Goal: Task Accomplishment & Management: Use online tool/utility

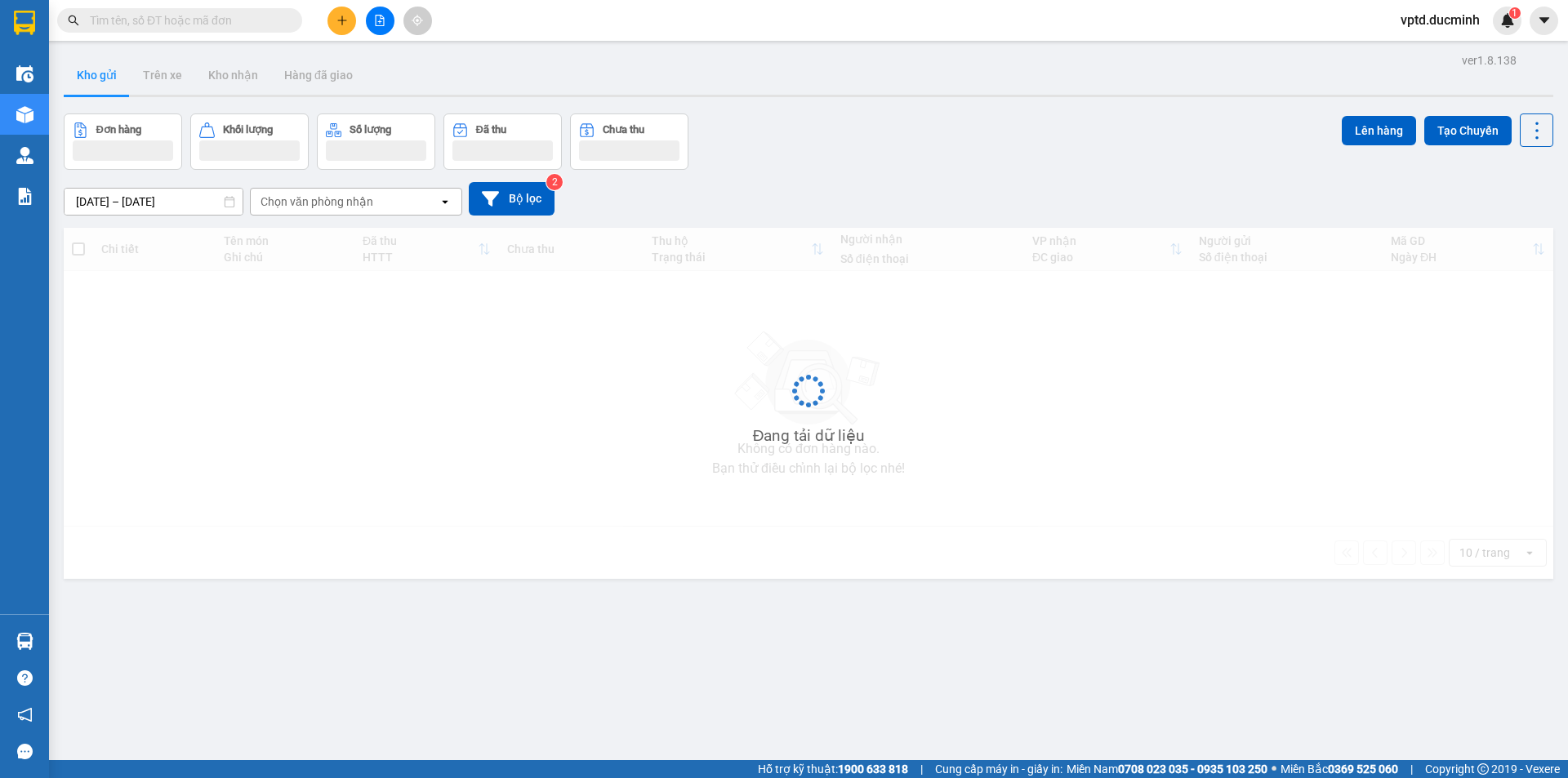
click at [165, 21] on input "text" at bounding box center [187, 21] width 193 height 18
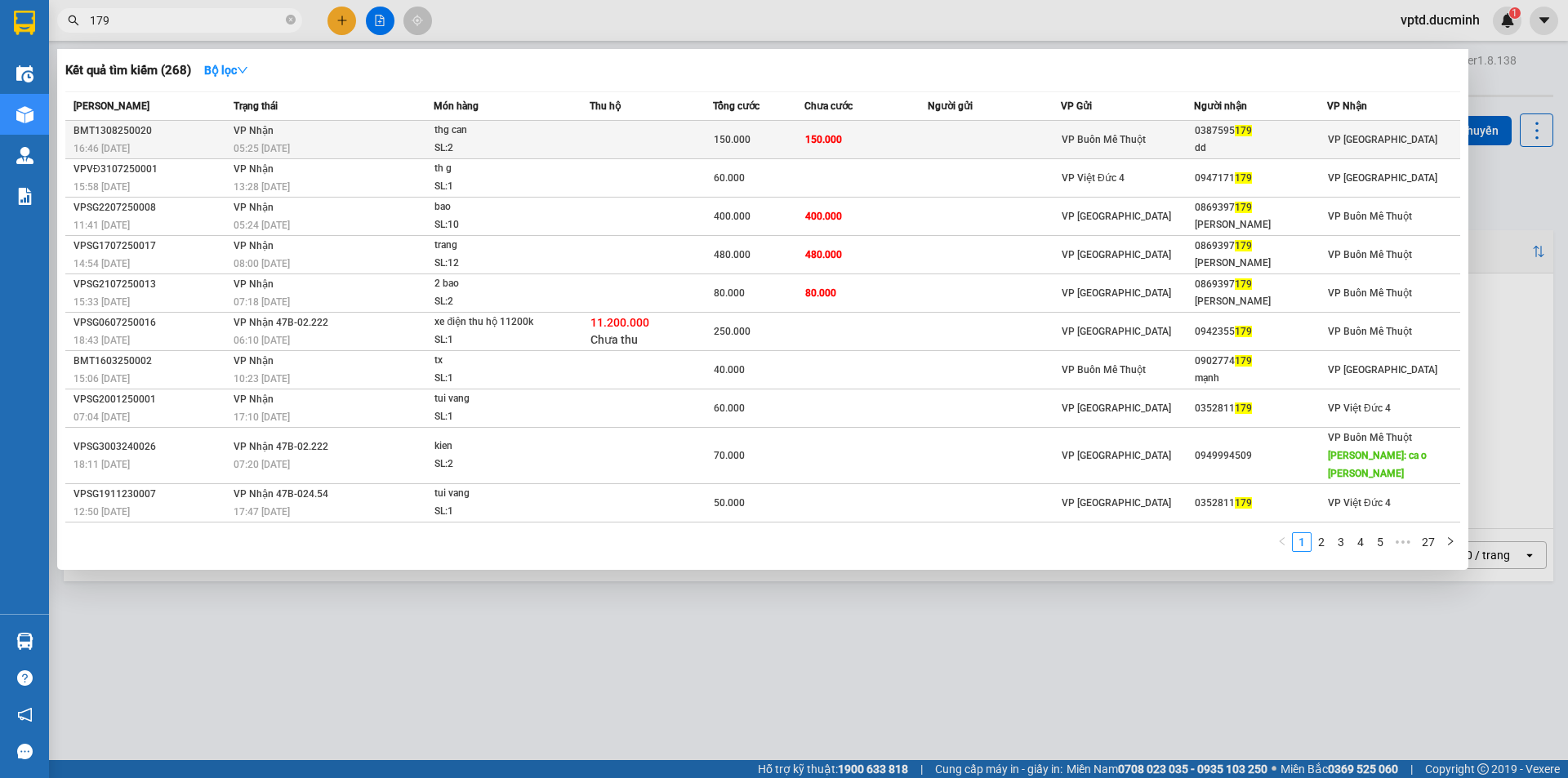
type input "179"
click at [1257, 141] on div "dd" at bounding box center [1260, 147] width 131 height 17
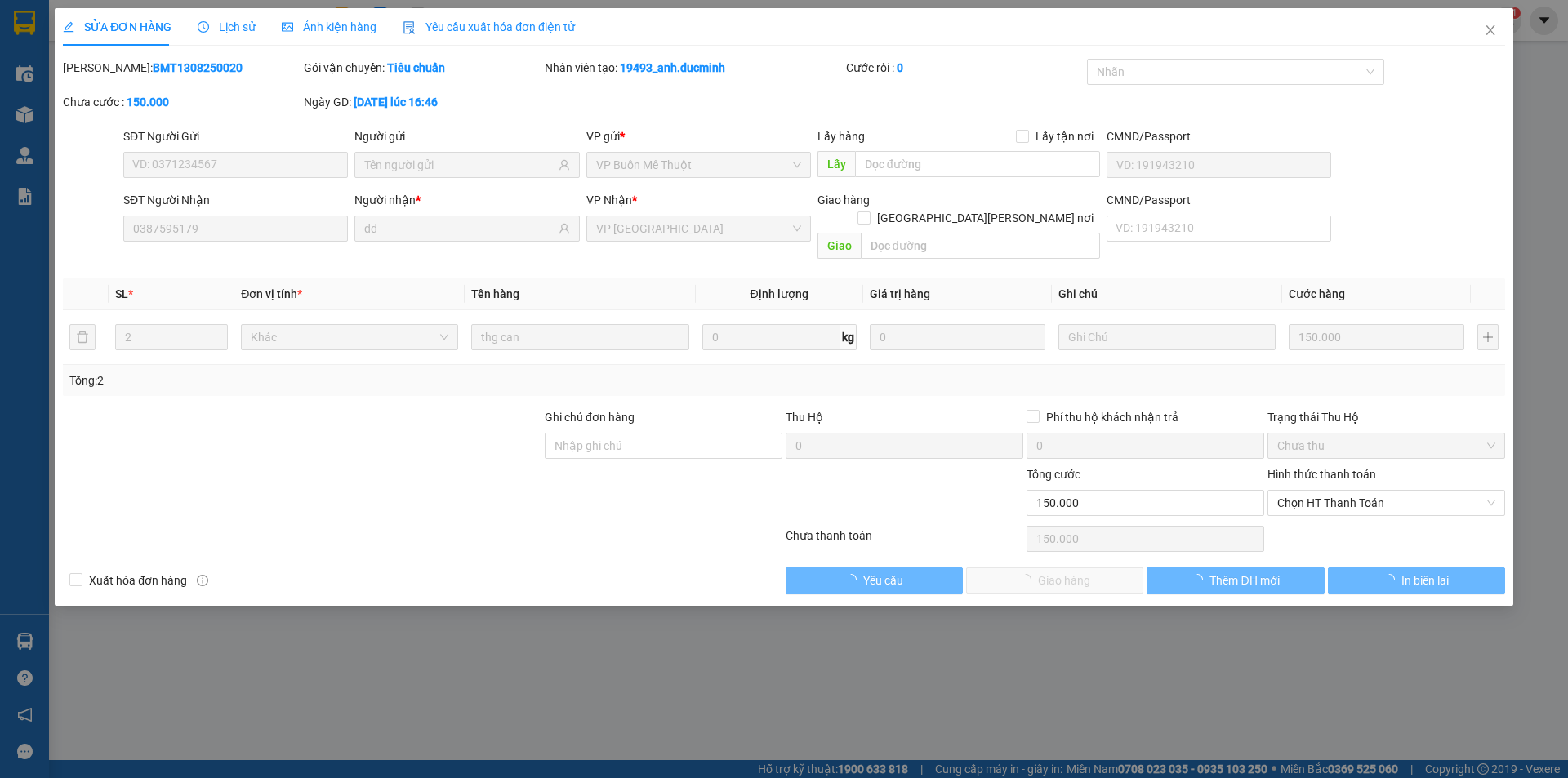
type input "0387595179"
type input "dd"
type input "150.000"
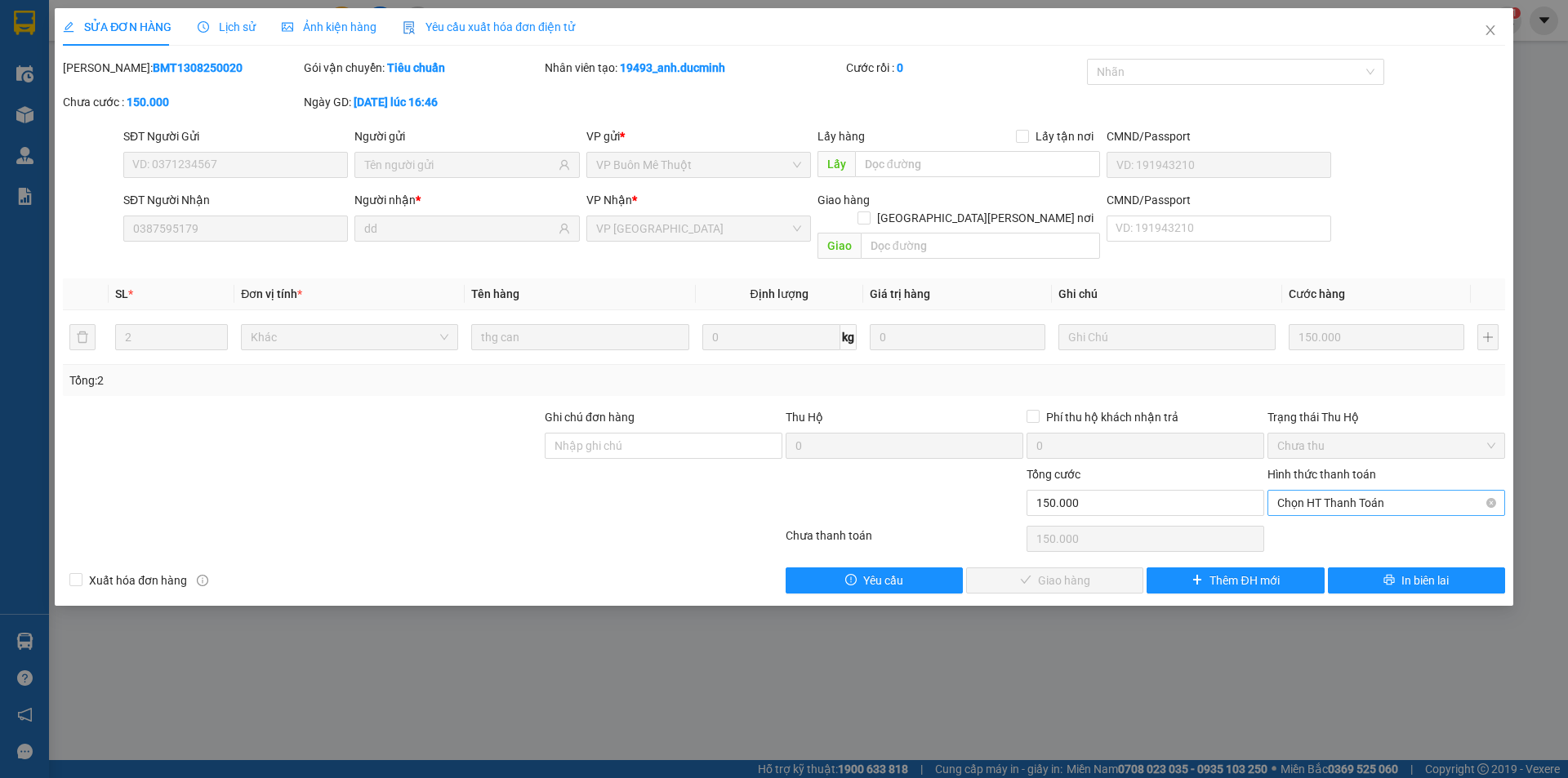
click at [1388, 491] on span "Chọn HT Thanh Toán" at bounding box center [1386, 502] width 218 height 24
click at [1323, 514] on div "Tại văn phòng" at bounding box center [1386, 517] width 218 height 18
type input "0"
click at [1036, 567] on button "Giao hàng" at bounding box center [1055, 580] width 178 height 26
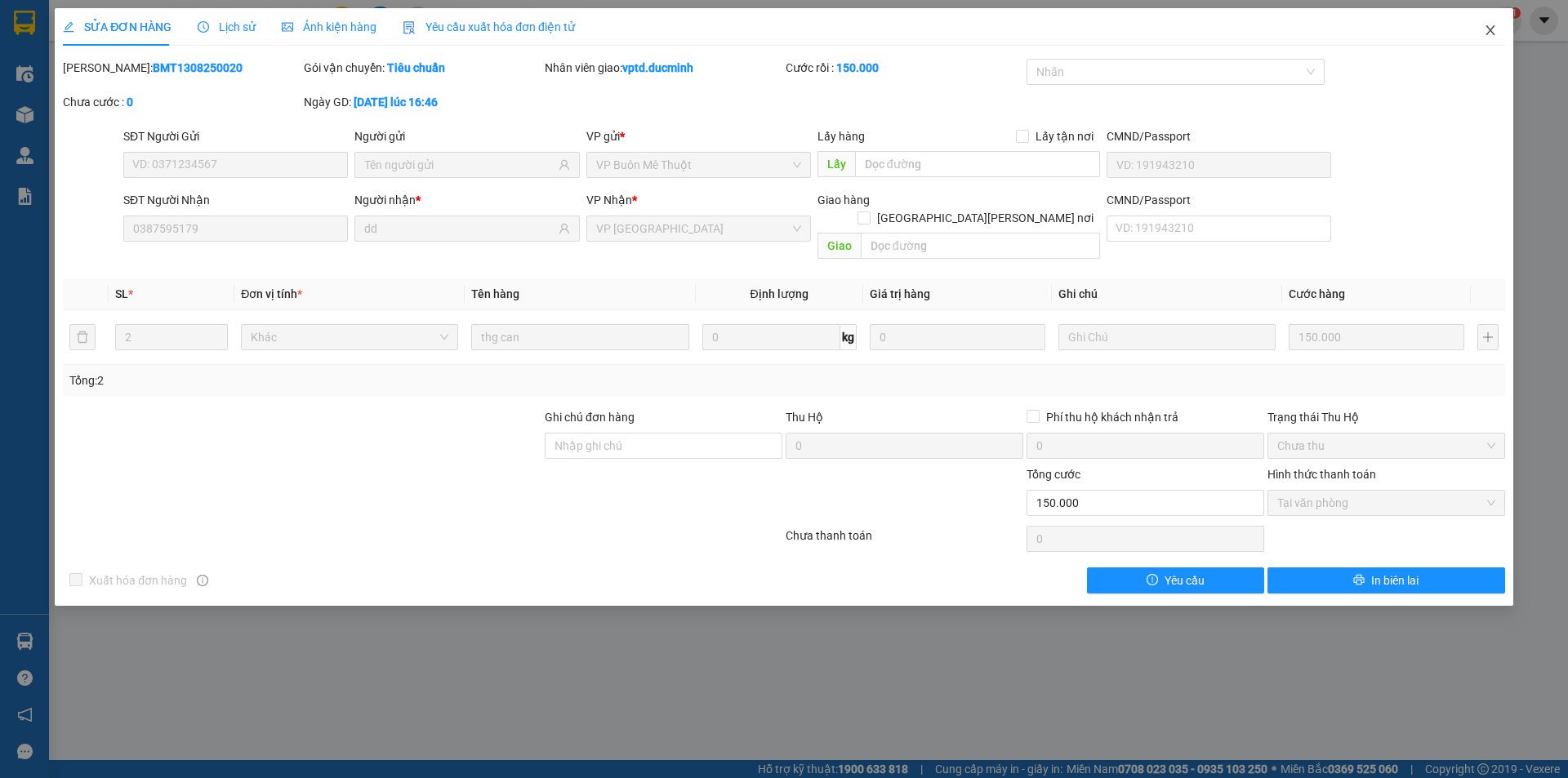
click at [1487, 22] on span "Close" at bounding box center [1490, 30] width 46 height 46
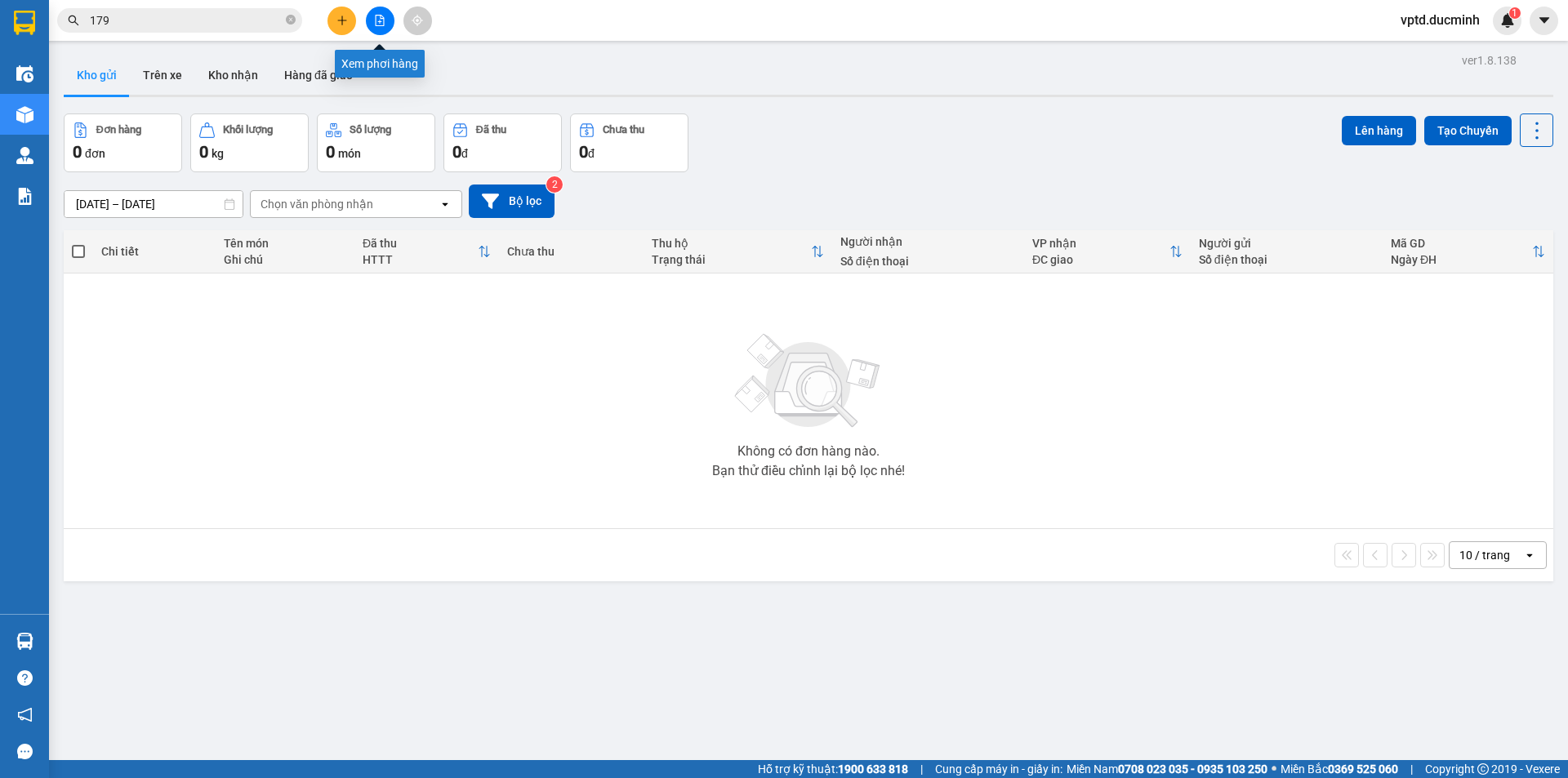
click at [376, 21] on icon "file-add" at bounding box center [380, 20] width 9 height 12
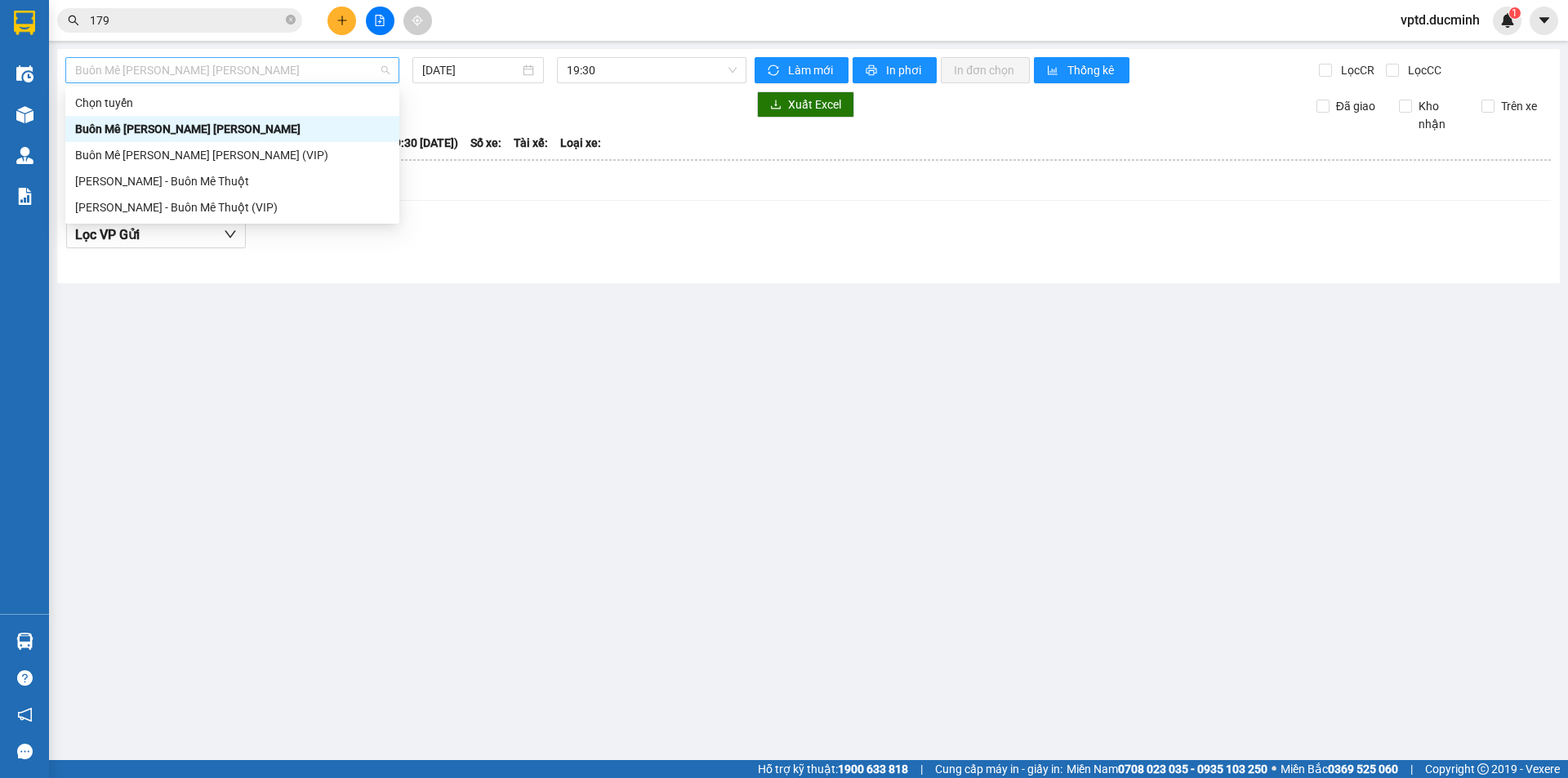
click at [344, 65] on span "Buôn Mê [PERSON_NAME] [PERSON_NAME]" at bounding box center [232, 70] width 314 height 24
click at [225, 146] on div "Buôn Mê [PERSON_NAME] [PERSON_NAME] (VIP)" at bounding box center [232, 155] width 314 height 18
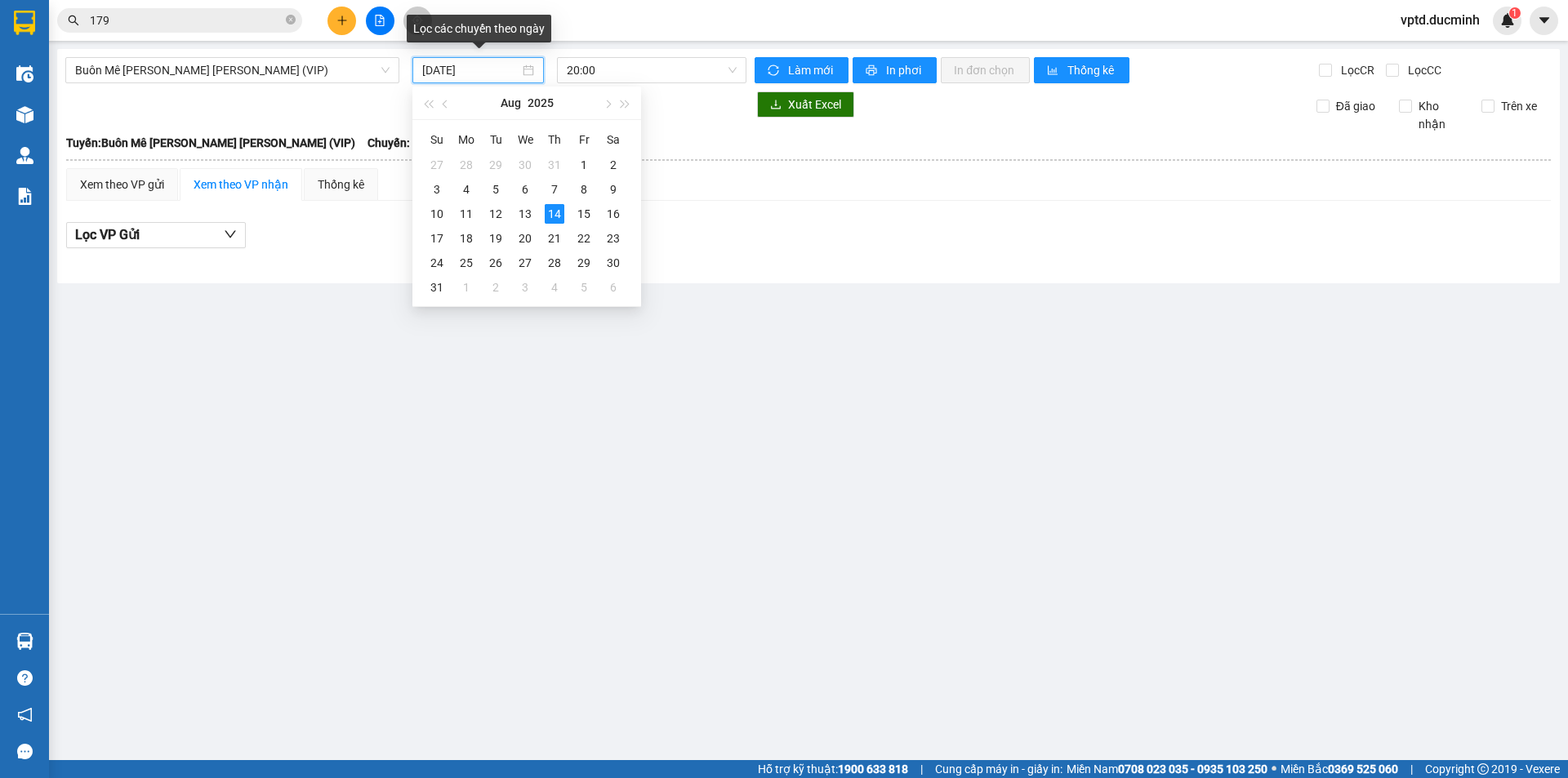
click at [428, 72] on input "[DATE]" at bounding box center [470, 70] width 97 height 18
click at [525, 217] on div "13" at bounding box center [525, 214] width 20 height 20
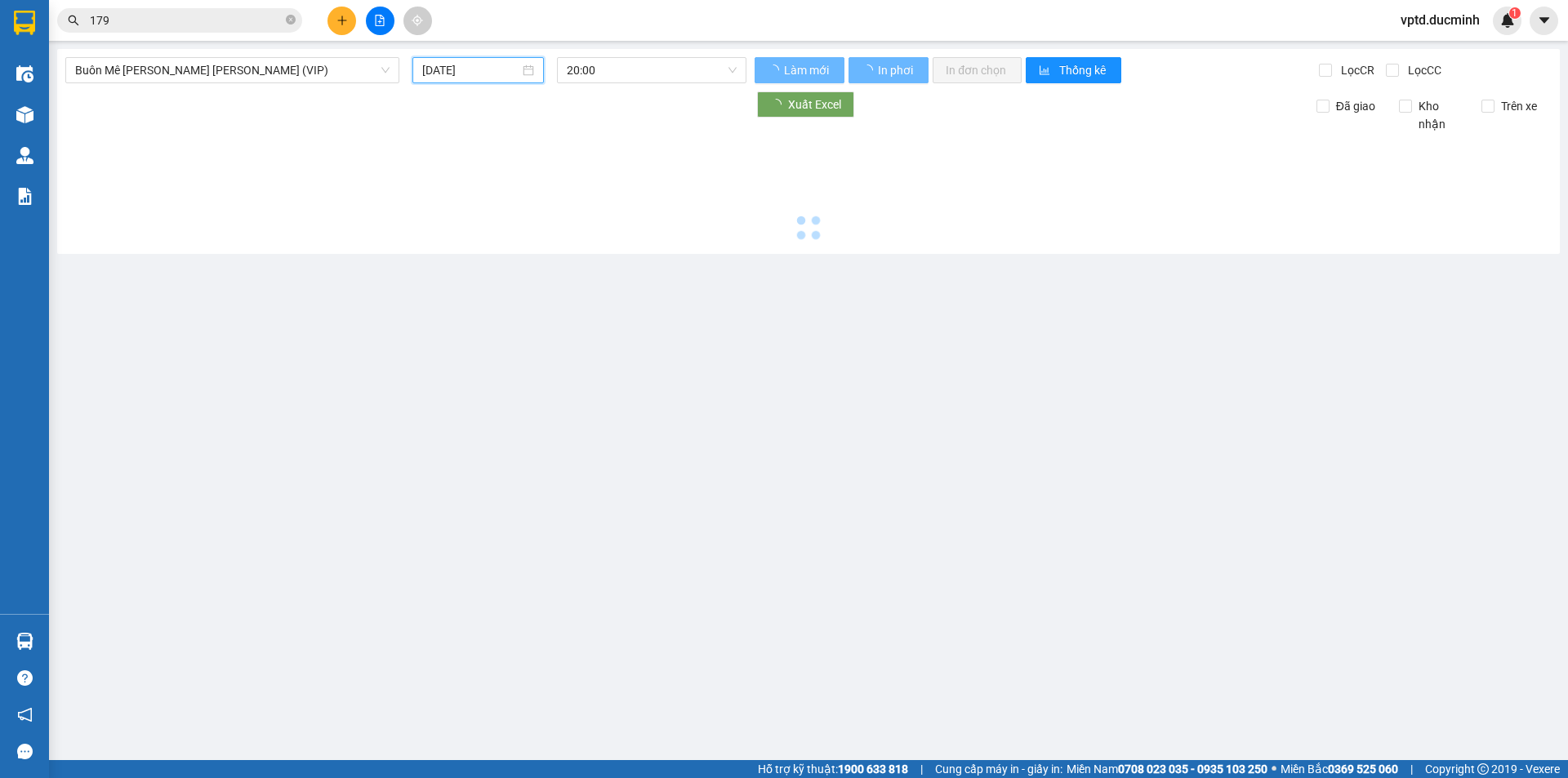
type input "[DATE]"
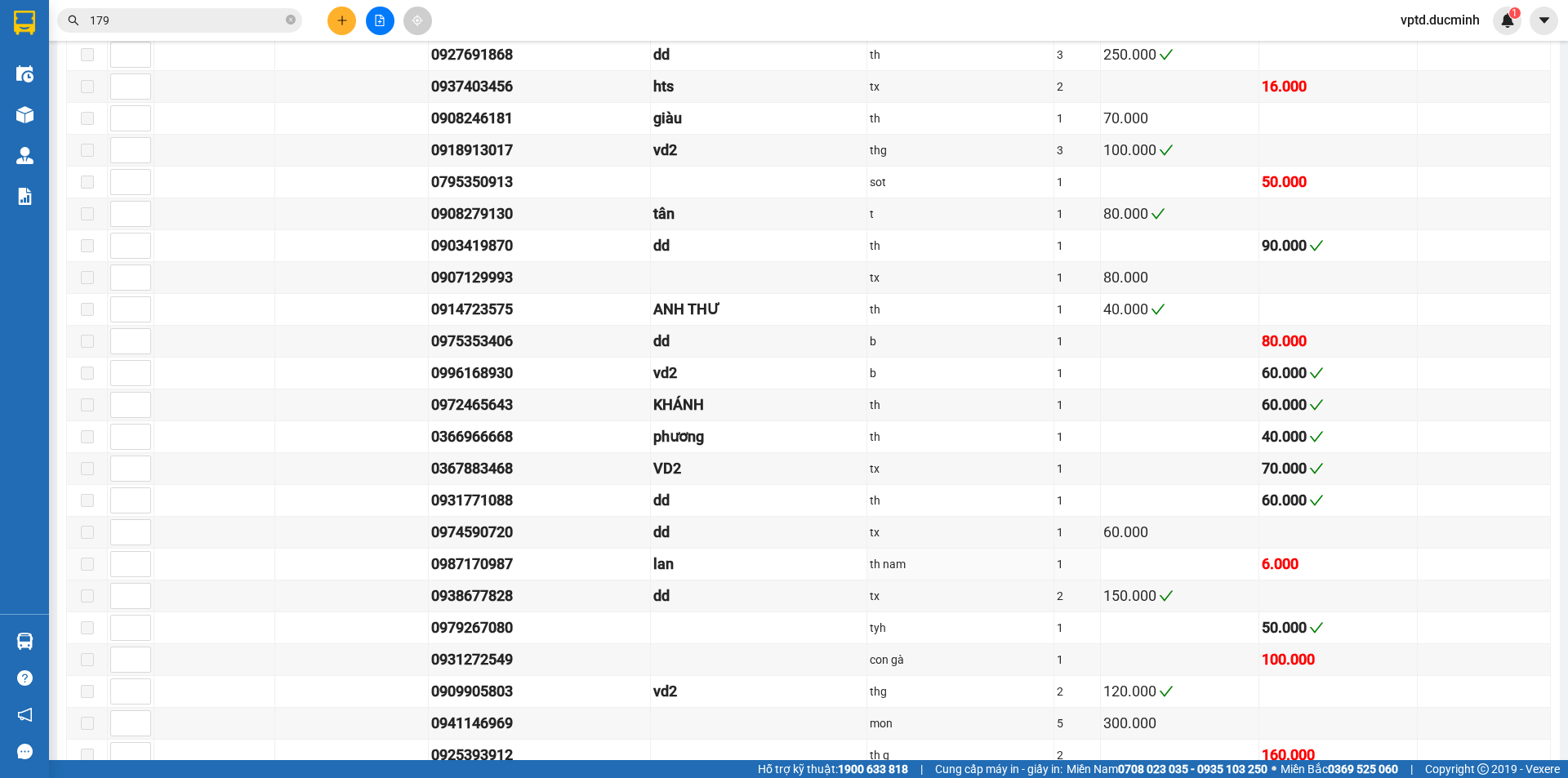
scroll to position [2123, 0]
